Goal: Navigation & Orientation: Find specific page/section

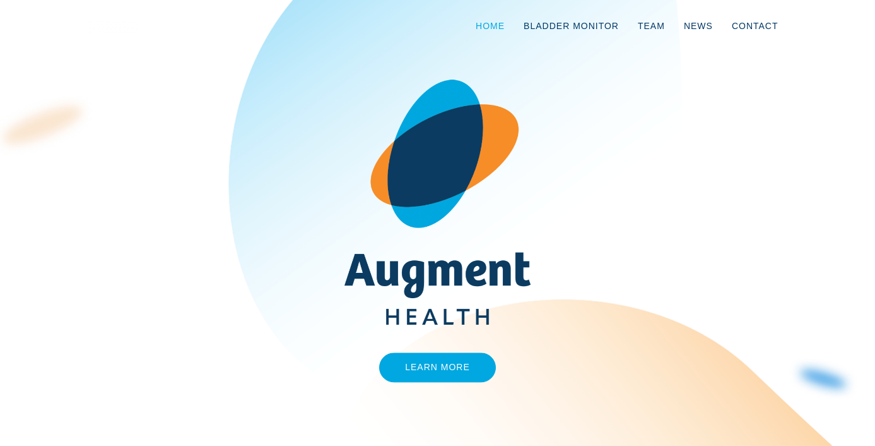
click at [499, 26] on link "Home" at bounding box center [490, 26] width 48 height 42
click at [564, 25] on link "Bladder Monitor" at bounding box center [571, 26] width 114 height 42
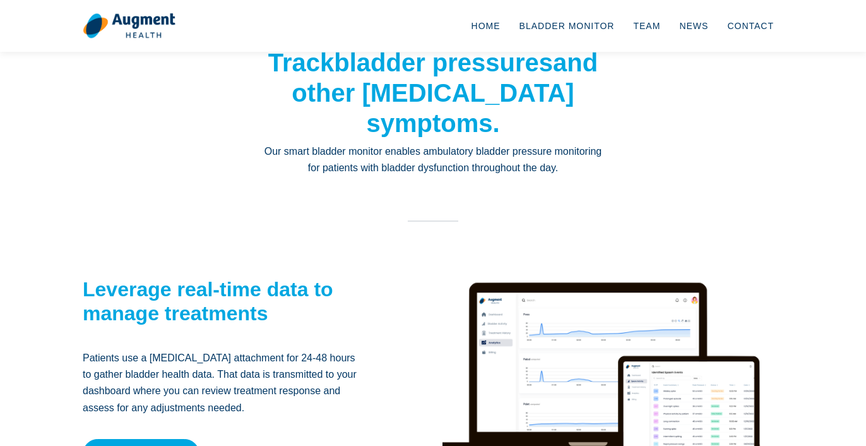
scroll to position [115, 0]
